Goal: Navigation & Orientation: Find specific page/section

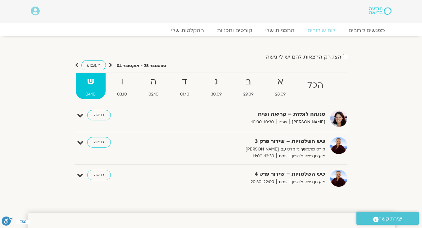
click at [225, 119] on div "סנגהה לומדת – קריאה ושיח מיכל גורל שבת 10:00-10:30" at bounding box center [246, 118] width 164 height 16
click at [105, 116] on link "כניסה" at bounding box center [99, 115] width 24 height 10
